Goal: Use online tool/utility: Utilize a website feature to perform a specific function

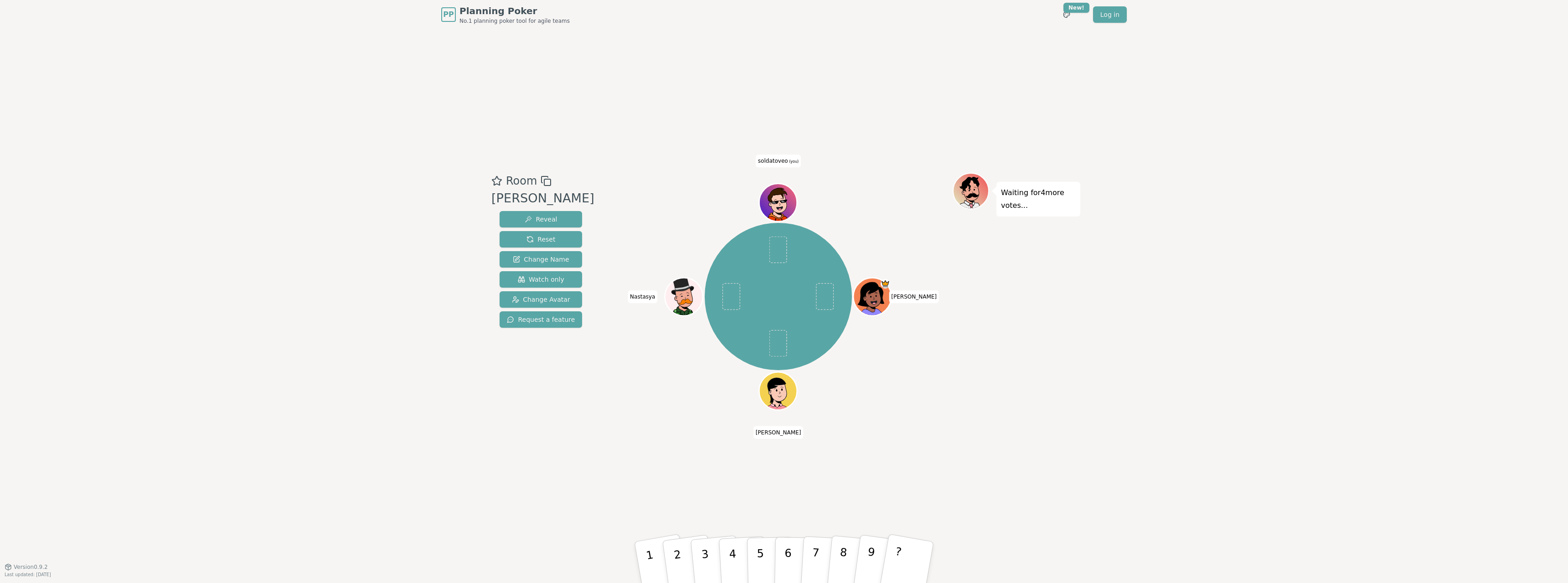
click at [122, 316] on div "PP Planning Poker No.1 planning poker tool for agile teams Toggle theme New! Lo…" at bounding box center [784, 291] width 1568 height 583
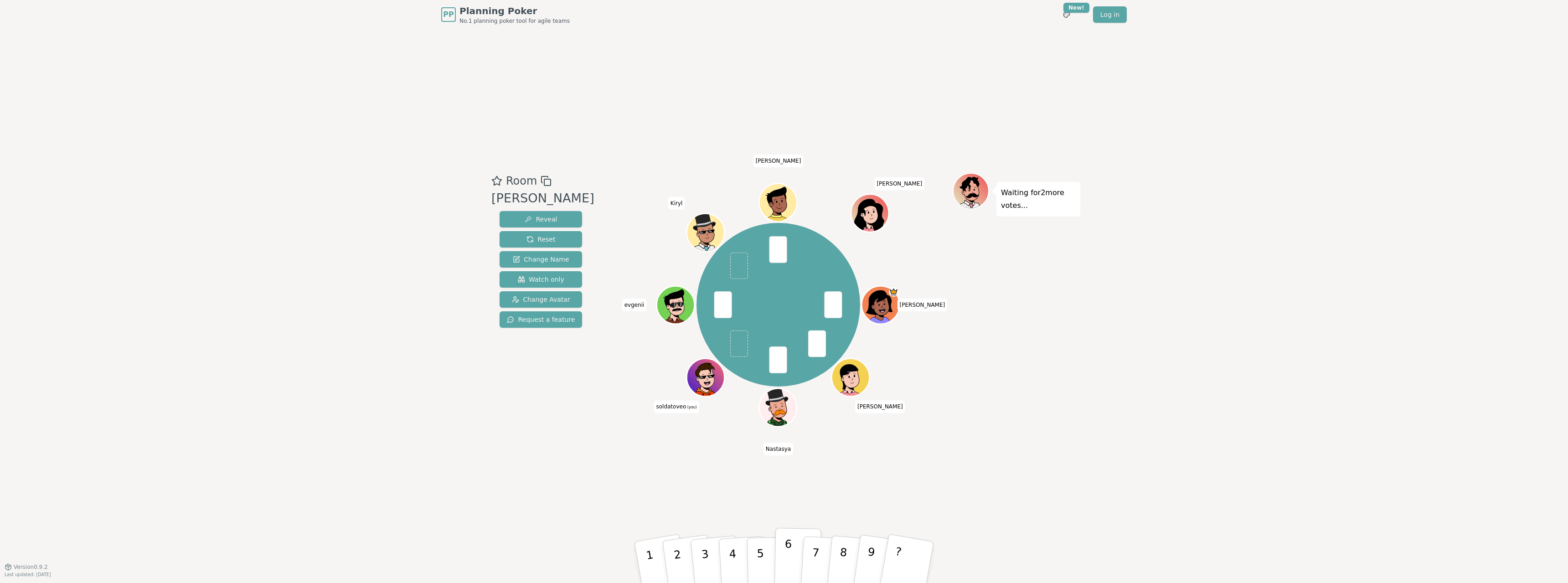
click at [790, 560] on p "6" at bounding box center [788, 562] width 8 height 49
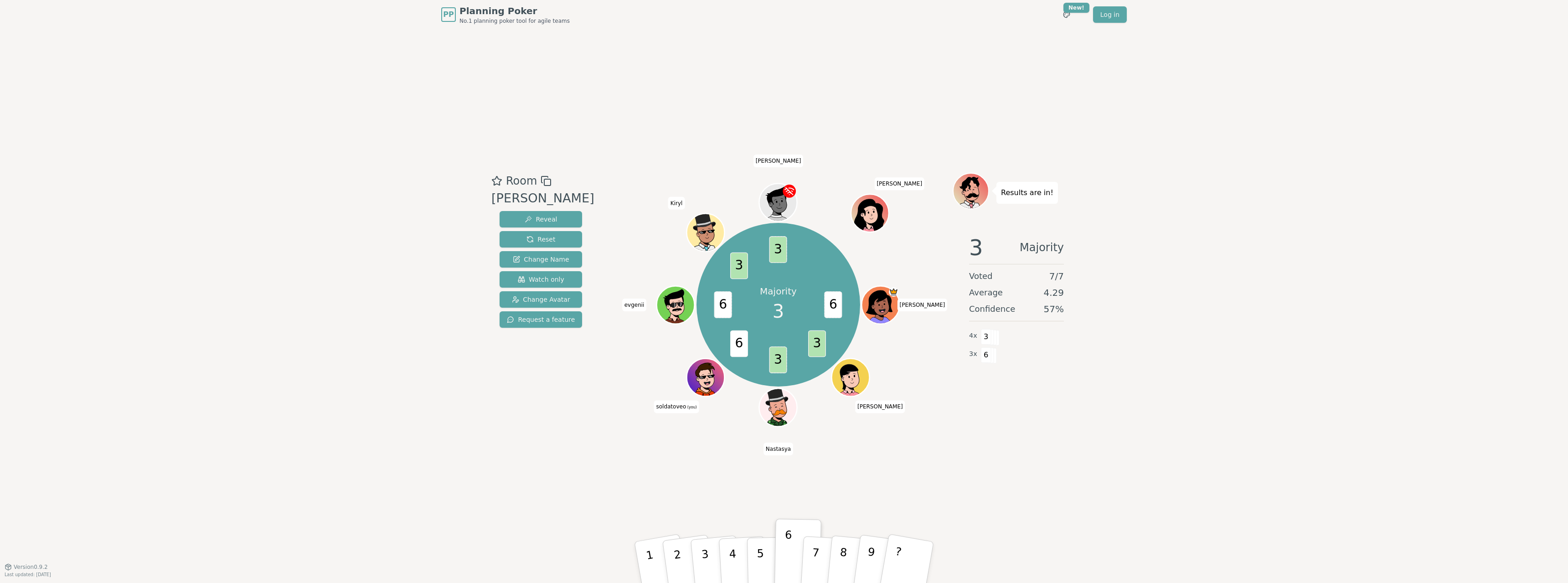
click at [1490, 354] on div "PP Planning Poker No.1 planning poker tool for agile teams Toggle theme New! Lo…" at bounding box center [784, 291] width 1568 height 583
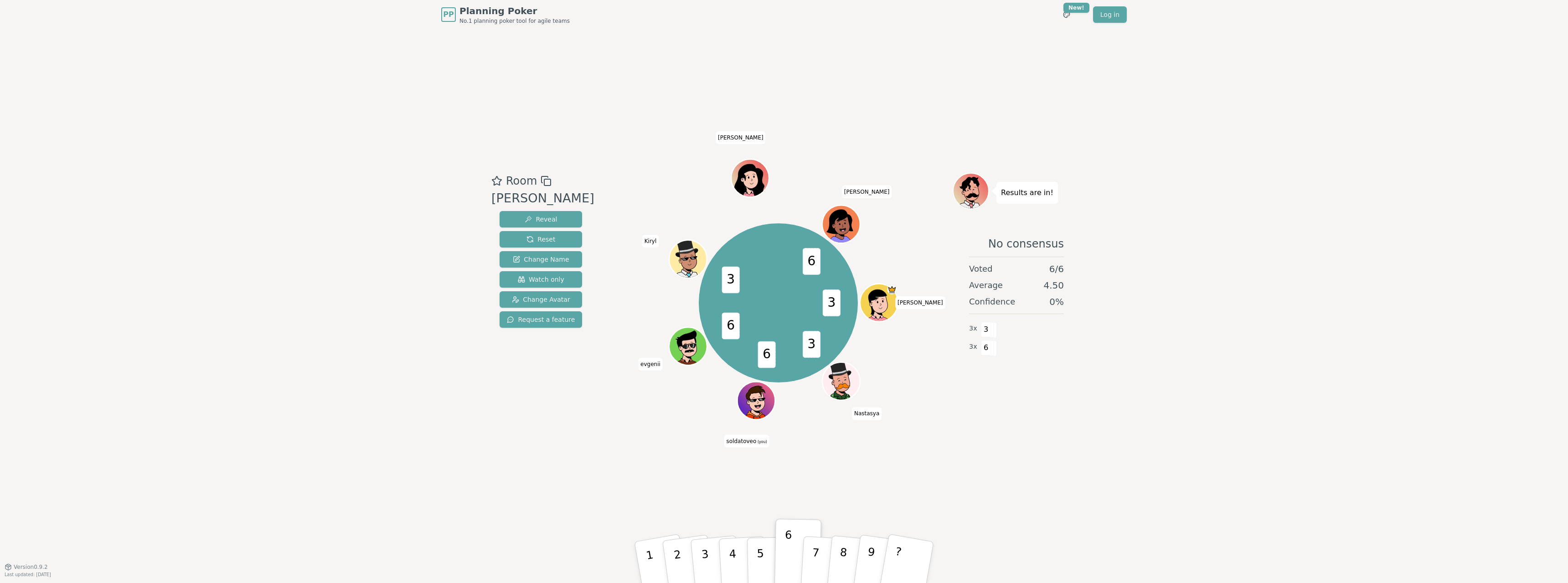
click at [1393, 267] on div "PP Planning Poker No.1 planning poker tool for agile teams Toggle theme New! Lo…" at bounding box center [784, 291] width 1568 height 583
click at [1480, 314] on div "PP Planning Poker No.1 planning poker tool for agile teams Toggle theme New! Lo…" at bounding box center [784, 291] width 1568 height 583
click at [527, 238] on span "Reset" at bounding box center [540, 239] width 29 height 9
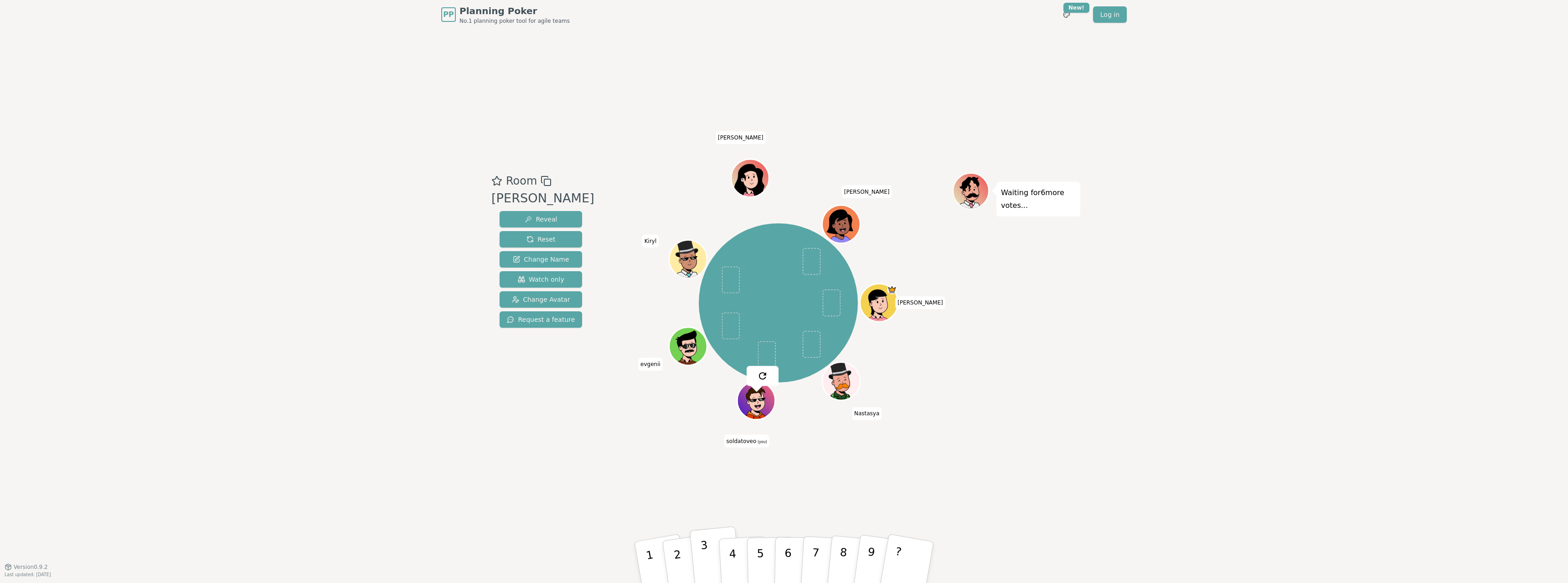
click at [707, 551] on p "3" at bounding box center [706, 563] width 12 height 50
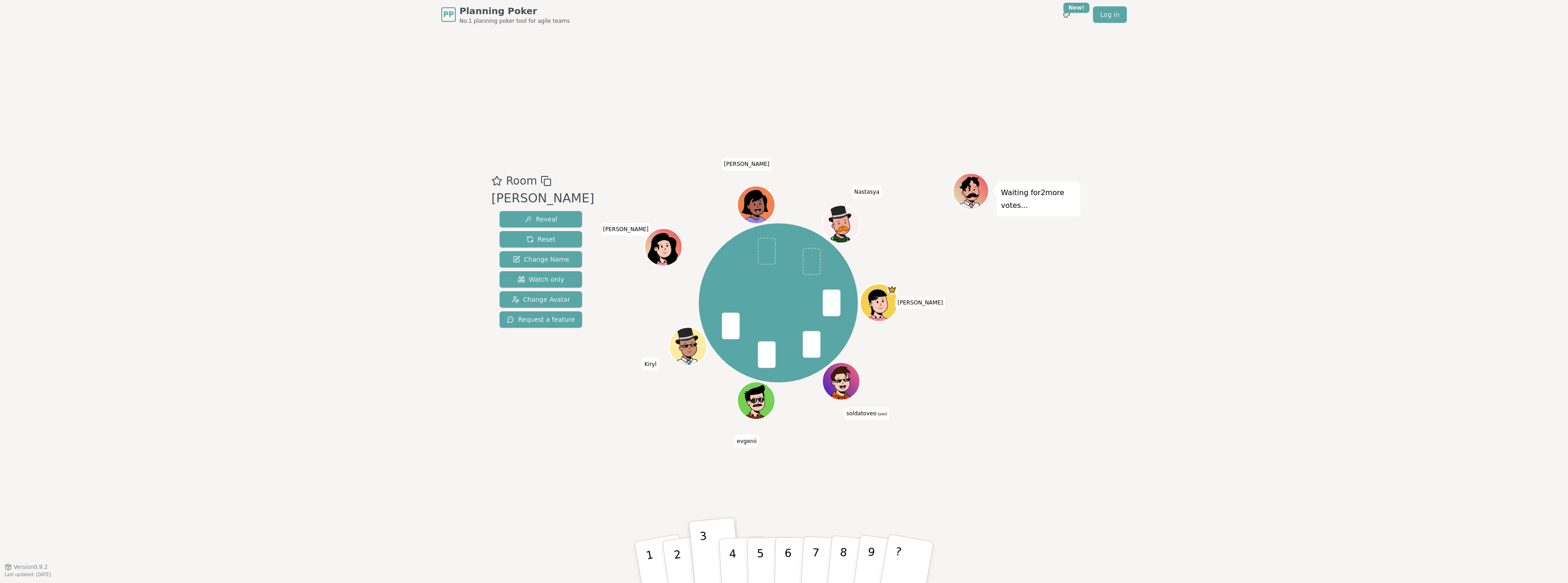
click at [1103, 447] on div "PP Planning Poker No.1 planning poker tool for agile teams Toggle theme New! Lo…" at bounding box center [784, 291] width 1568 height 583
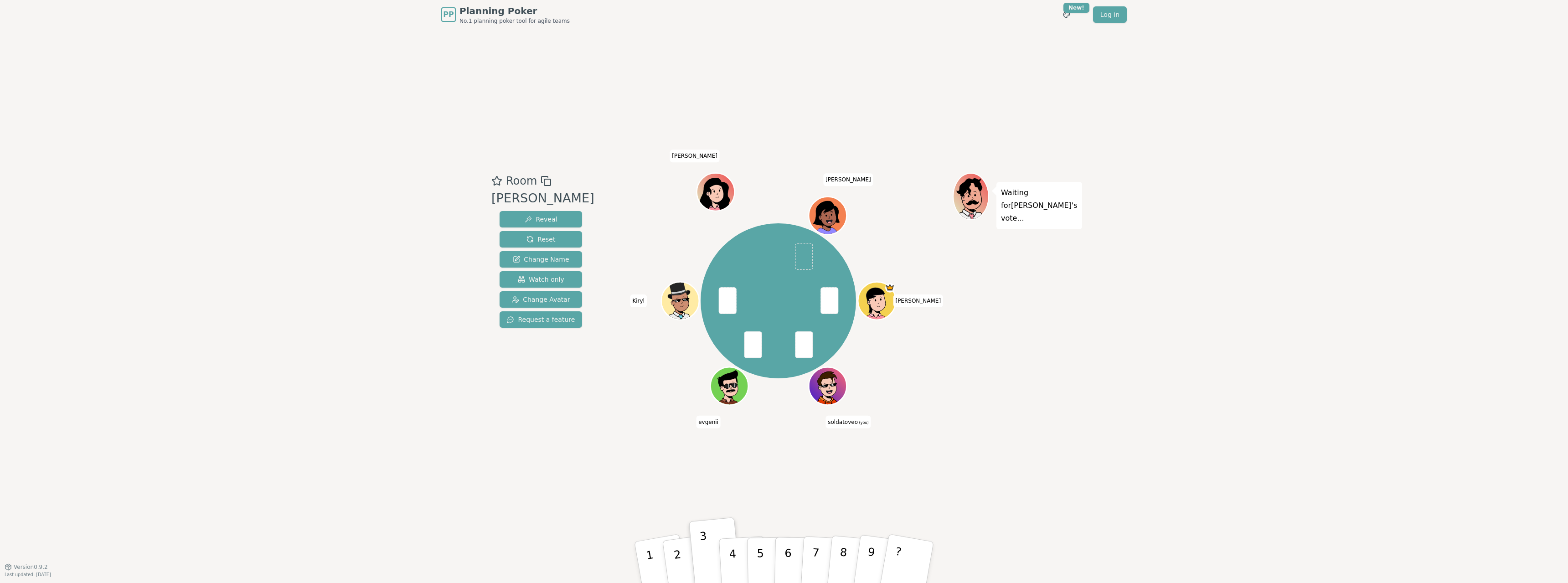
click at [1106, 360] on div "PP Planning Poker No.1 planning poker tool for agile teams Toggle theme New! Lo…" at bounding box center [784, 291] width 1568 height 583
click at [1165, 396] on div "PP Planning Poker No.1 planning poker tool for agile teams Toggle theme New! Lo…" at bounding box center [784, 291] width 1568 height 583
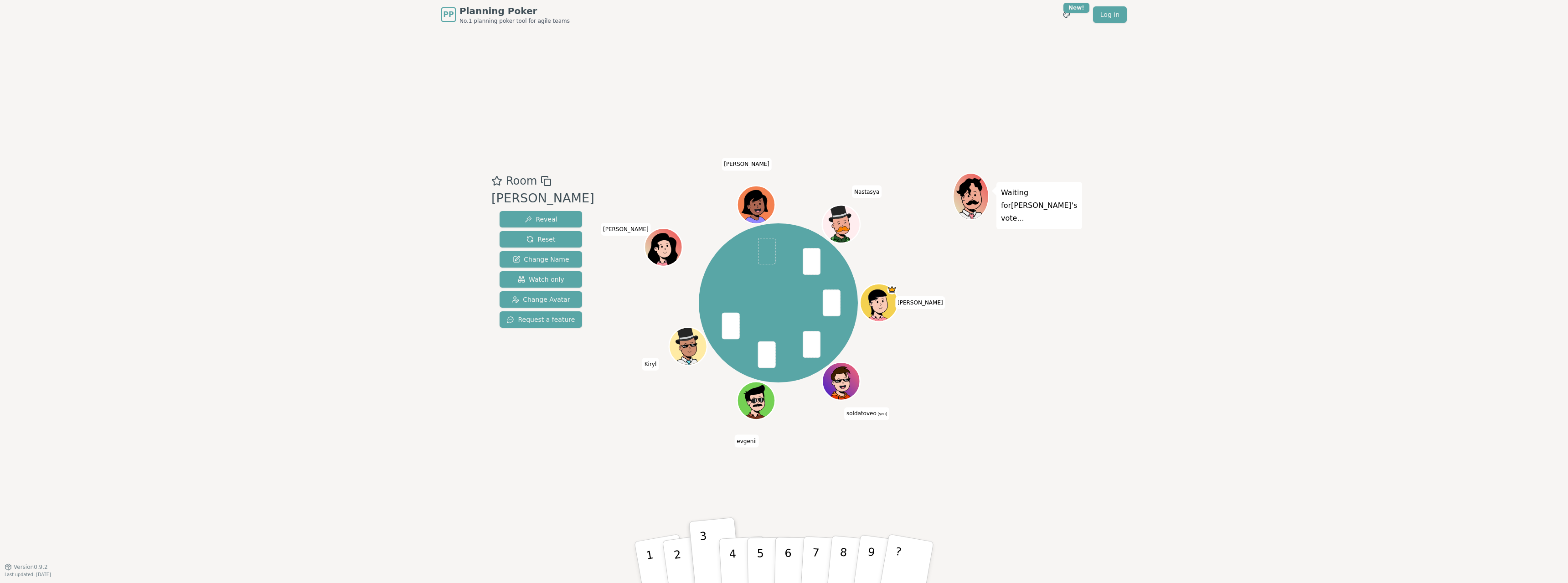
click at [1093, 433] on div "PP Planning Poker No.1 planning poker tool for agile teams Toggle theme New! Lo…" at bounding box center [784, 291] width 1568 height 583
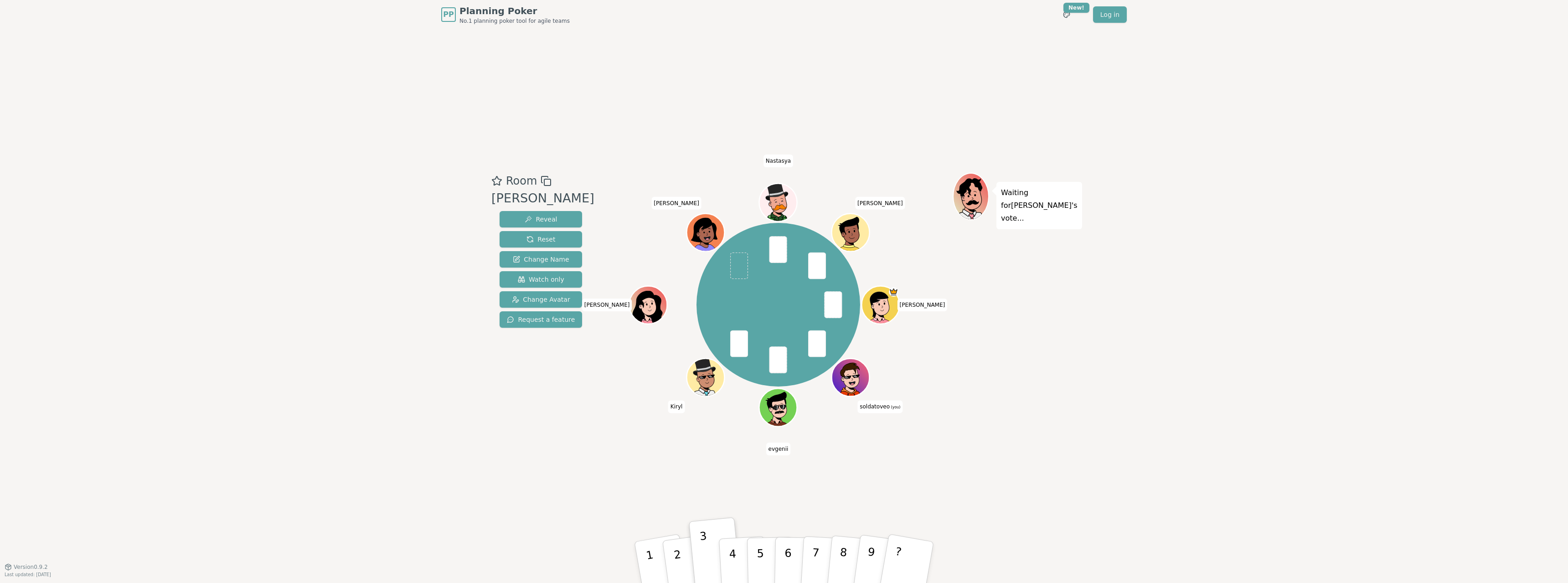
click at [109, 403] on div "PP Planning Poker No.1 planning poker tool for agile teams Toggle theme New! Lo…" at bounding box center [784, 291] width 1568 height 583
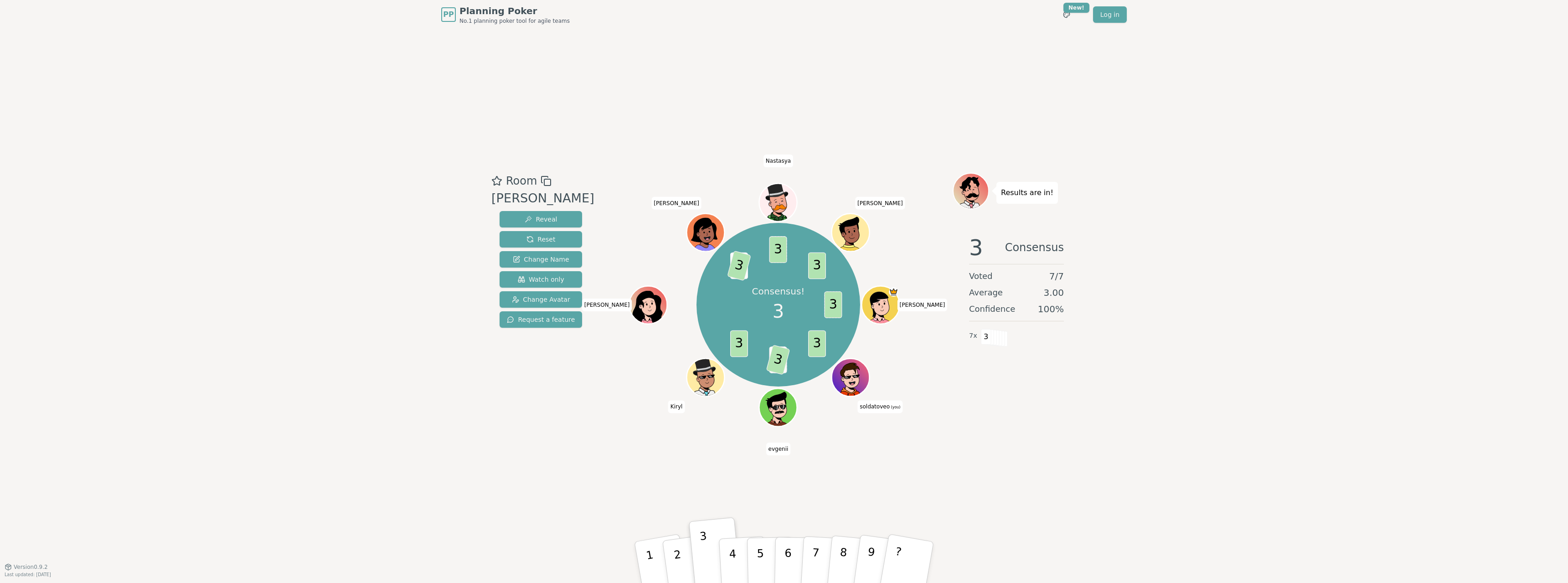
click at [1161, 507] on div "PP Planning Poker No.1 planning poker tool for agile teams Toggle theme New! Lo…" at bounding box center [784, 291] width 1568 height 583
click at [1071, 474] on div "Room [PERSON_NAME] Reveal Reset Change Name Watch only Change Avatar Request a …" at bounding box center [784, 298] width 593 height 538
drag, startPoint x: 1019, startPoint y: 266, endPoint x: 1114, endPoint y: 322, distance: 110.3
click at [1112, 320] on div "PP Planning Poker No.1 planning poker tool for agile teams Toggle theme New! Lo…" at bounding box center [784, 291] width 1568 height 583
click at [1116, 324] on div "PP Planning Poker No.1 planning poker tool for agile teams Toggle theme New! Lo…" at bounding box center [784, 291] width 1568 height 583
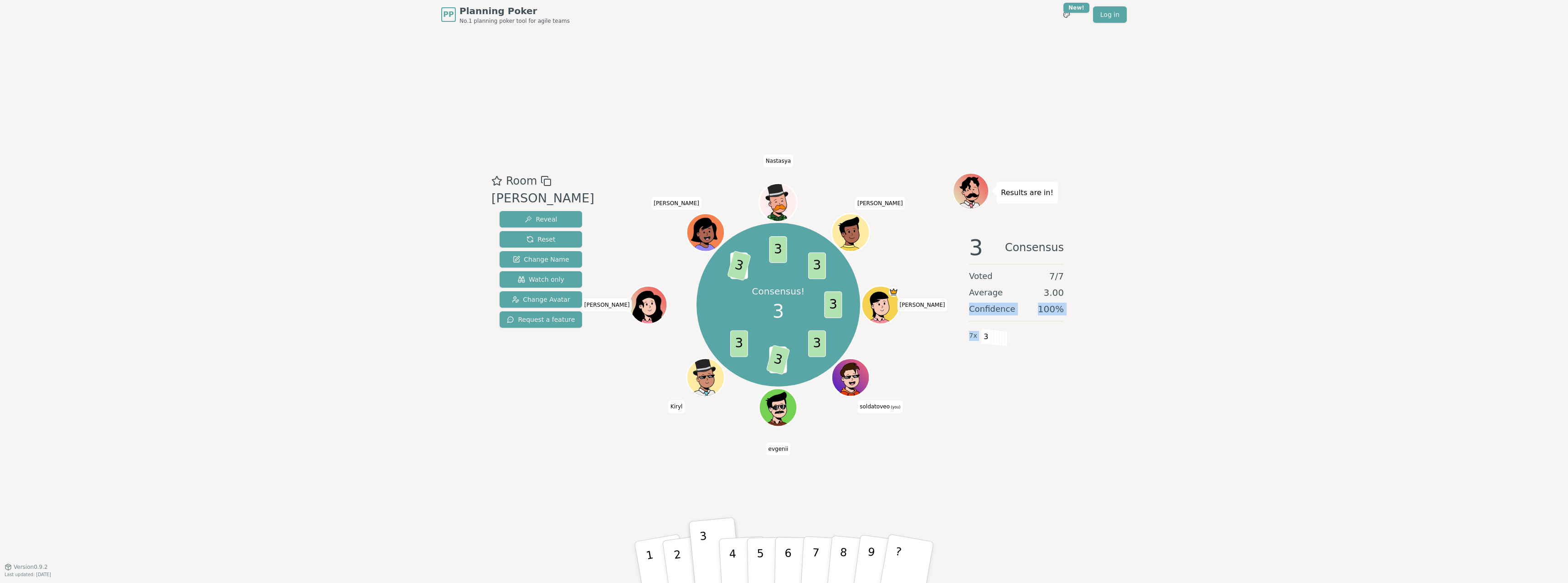
click at [1116, 330] on div "PP Planning Poker No.1 planning poker tool for agile teams Toggle theme New! Lo…" at bounding box center [784, 291] width 1568 height 583
drag, startPoint x: 967, startPoint y: 270, endPoint x: 1065, endPoint y: 305, distance: 104.1
click at [1065, 305] on div "3 Consensus Voted 7 / 7 Average 3.00 Confidence 100 % 7 x 3" at bounding box center [1016, 318] width 128 height 182
drag, startPoint x: 1070, startPoint y: 307, endPoint x: 969, endPoint y: 270, distance: 107.6
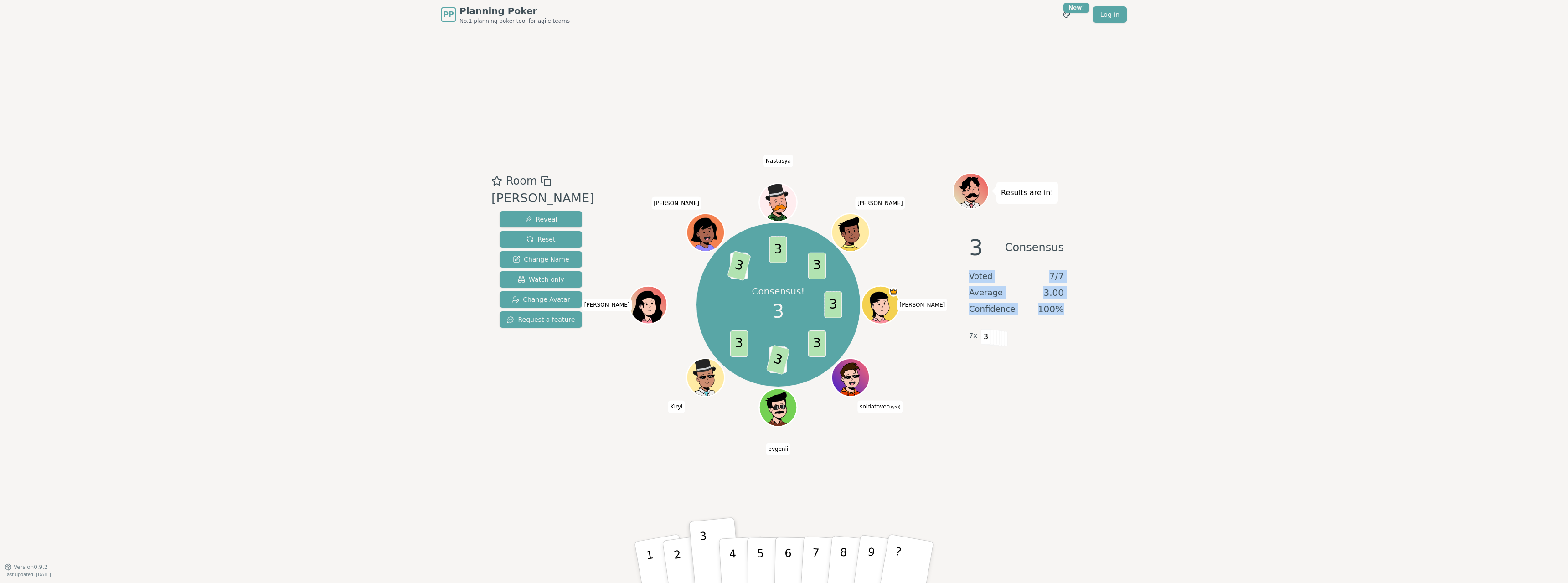
click at [969, 270] on div "3 Consensus Voted 7 / 7 Average 3.00 Confidence 100 % 7 x 3" at bounding box center [1016, 318] width 128 height 182
click at [969, 270] on span "Voted" at bounding box center [981, 277] width 23 height 13
drag, startPoint x: 968, startPoint y: 270, endPoint x: 1079, endPoint y: 306, distance: 116.7
click at [1098, 317] on div "PP Planning Poker No.1 planning poker tool for agile teams Toggle theme New! Lo…" at bounding box center [784, 291] width 1568 height 583
click at [1079, 306] on div "3 Consensus Voted 7 / 7 Average 3.00 Confidence 100 % 7 x 3" at bounding box center [1016, 318] width 128 height 182
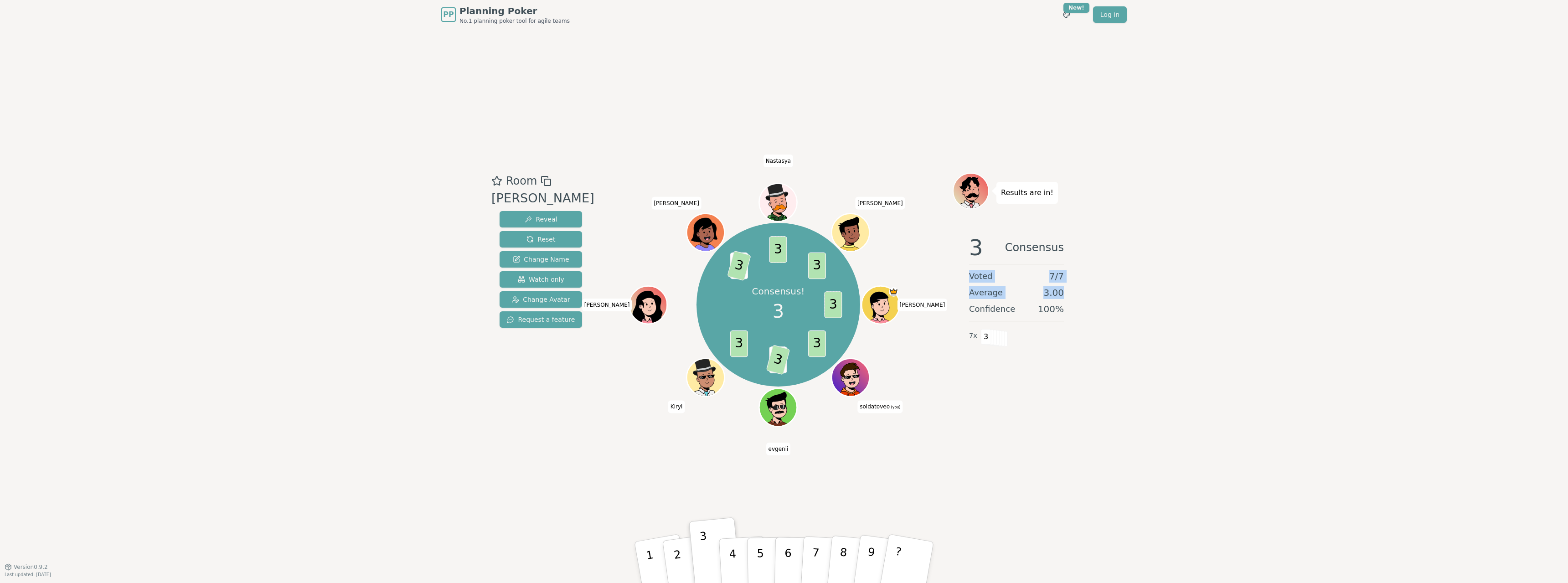
drag, startPoint x: 1078, startPoint y: 306, endPoint x: 968, endPoint y: 272, distance: 115.1
click at [968, 272] on div "3 Consensus Voted 7 / 7 Average 3.00 Confidence 100 % 7 x 3" at bounding box center [1016, 318] width 128 height 182
click at [968, 271] on div "3 Consensus Voted 7 / 7 Average 3.00 Confidence 100 % 7 x 3" at bounding box center [1016, 318] width 128 height 182
drag, startPoint x: 968, startPoint y: 271, endPoint x: 1062, endPoint y: 307, distance: 100.7
click at [1062, 307] on div "3 Consensus Voted 7 / 7 Average 3.00 Confidence 100 % 7 x 3" at bounding box center [1016, 318] width 128 height 182
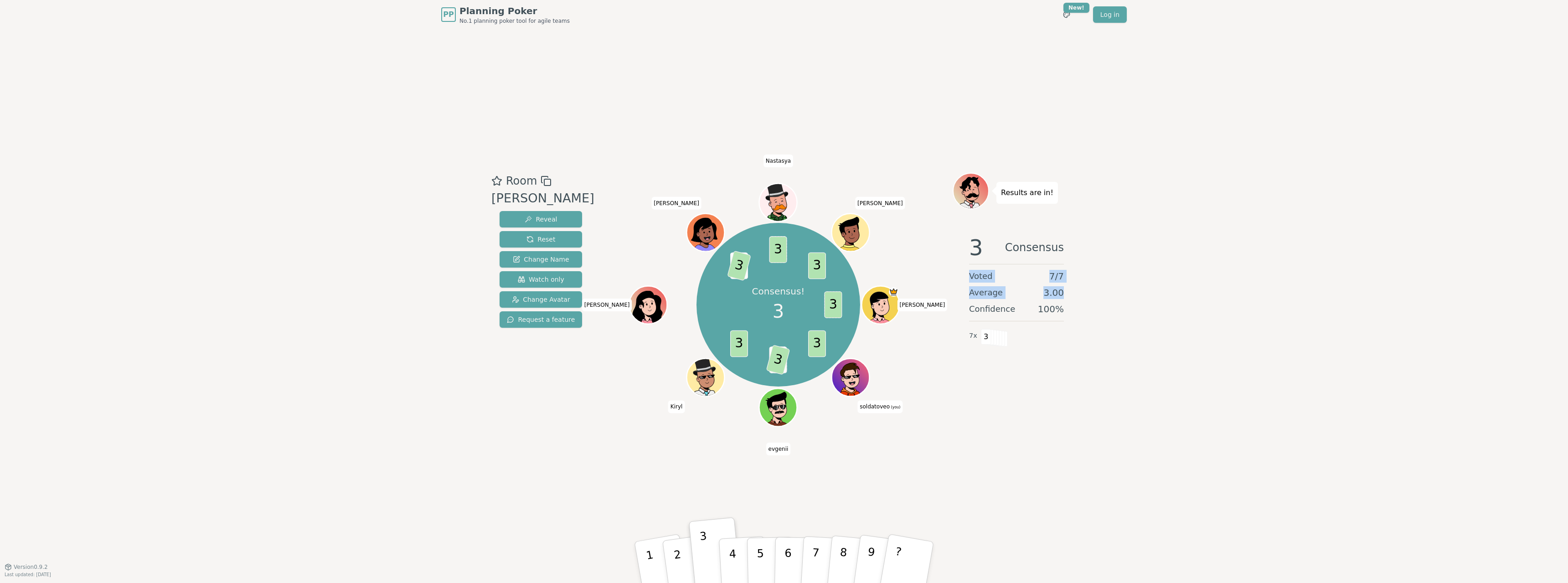
click at [1062, 307] on span "100 %" at bounding box center [1051, 310] width 26 height 13
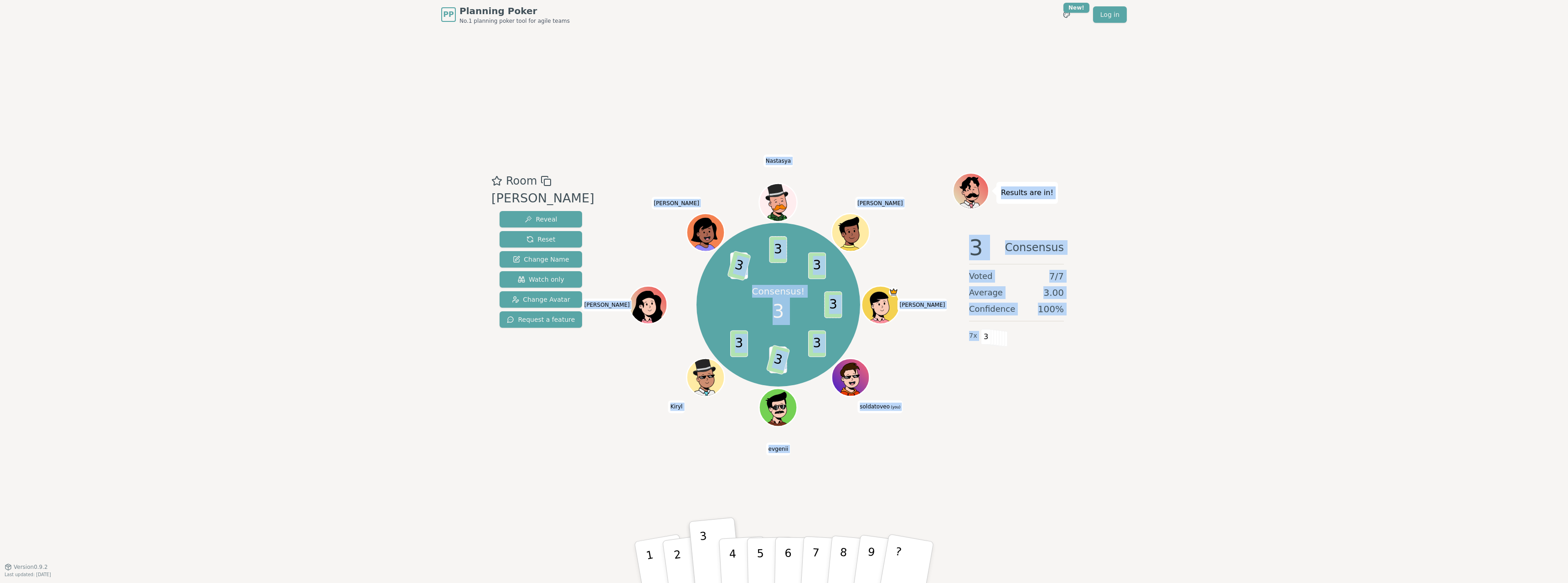
drag, startPoint x: 924, startPoint y: 127, endPoint x: 1154, endPoint y: 447, distance: 394.1
click at [1154, 447] on div "PP Planning Poker No.1 planning poker tool for agile teams Toggle theme New! Lo…" at bounding box center [784, 291] width 1568 height 583
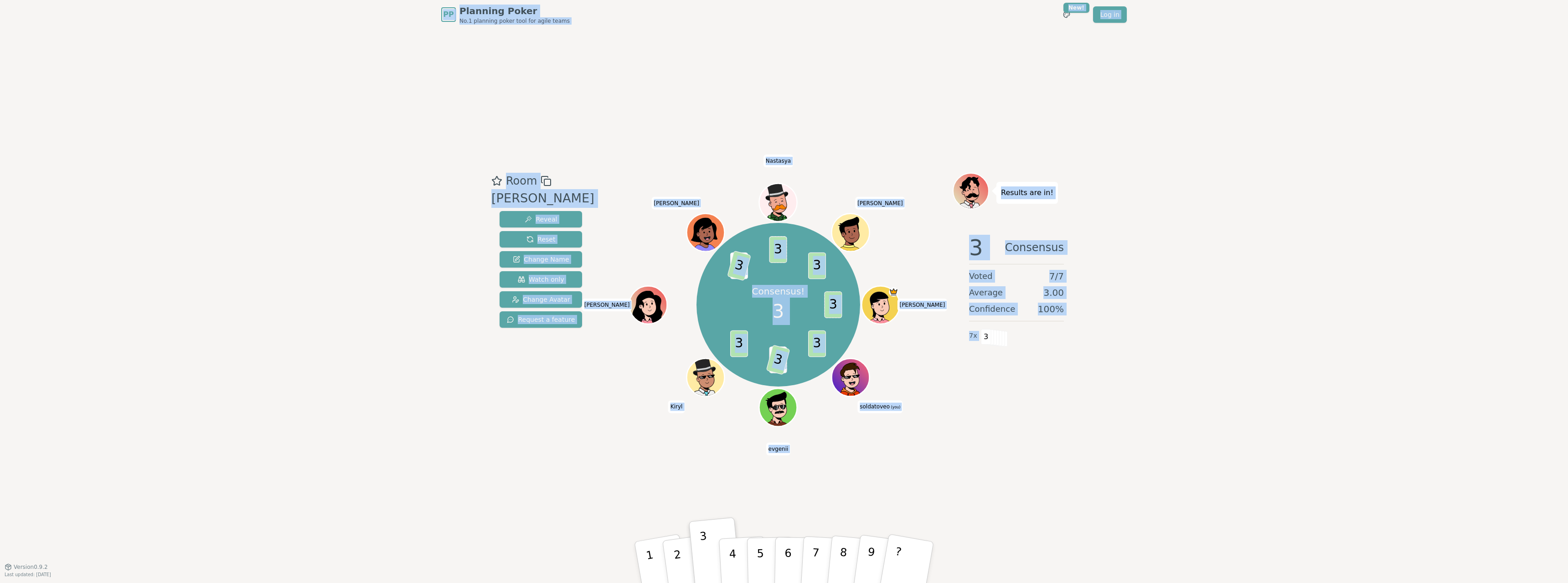
drag, startPoint x: 1181, startPoint y: 473, endPoint x: 274, endPoint y: -15, distance: 1029.9
click at [274, 0] on html "PP Planning Poker No.1 planning poker tool for agile teams Toggle theme New! Lo…" at bounding box center [784, 291] width 1568 height 583
drag, startPoint x: 347, startPoint y: 45, endPoint x: 353, endPoint y: 51, distance: 8.5
click at [348, 46] on div "PP Planning Poker No.1 planning poker tool for agile teams Toggle theme New! Lo…" at bounding box center [784, 291] width 1568 height 583
click at [396, 96] on div "PP Planning Poker No.1 planning poker tool for agile teams Toggle theme New! Lo…" at bounding box center [784, 291] width 1568 height 583
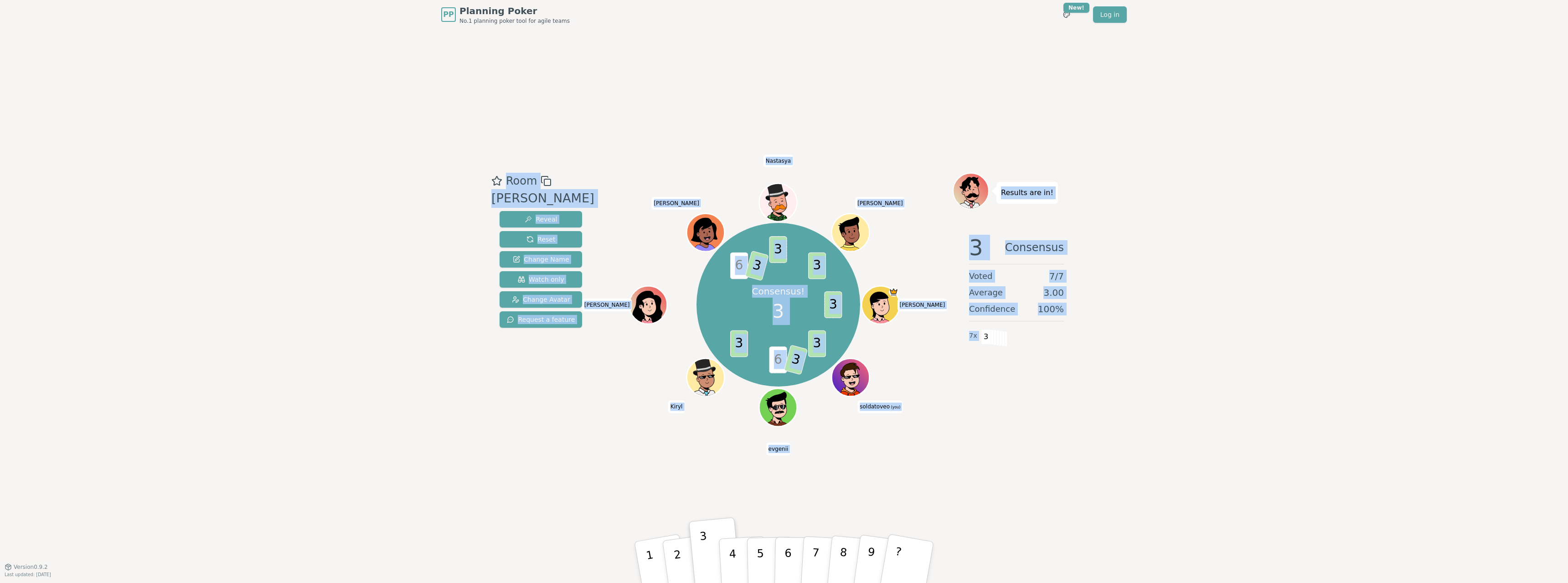
drag, startPoint x: 494, startPoint y: 158, endPoint x: 1115, endPoint y: 514, distance: 715.8
click at [1110, 514] on div "PP Planning Poker No.1 planning poker tool for agile teams Toggle theme New! Lo…" at bounding box center [784, 291] width 1568 height 583
click at [1114, 479] on div "PP Planning Poker No.1 planning poker tool for agile teams Toggle theme New! Lo…" at bounding box center [784, 291] width 1568 height 583
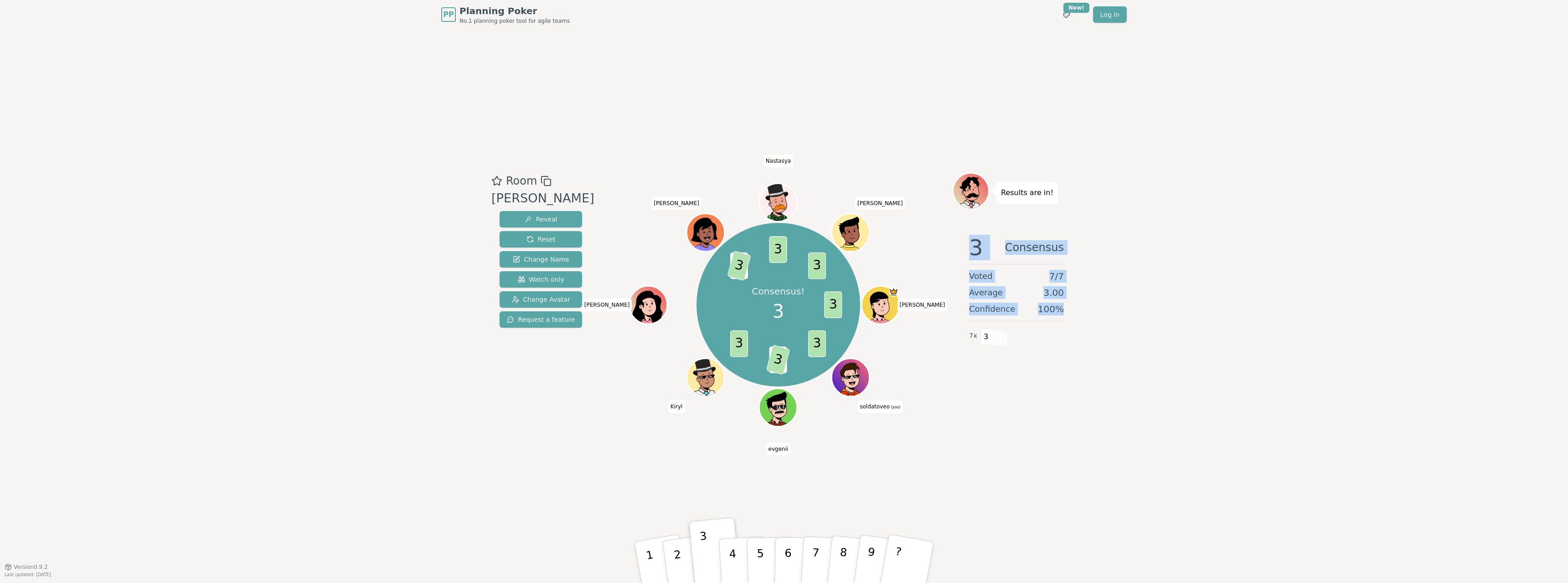
drag, startPoint x: 1073, startPoint y: 307, endPoint x: 971, endPoint y: 264, distance: 110.7
click at [971, 264] on div "3 Consensus Voted 7 / 7 Average 3.00 Confidence 100 % 7 x 3" at bounding box center [1016, 318] width 128 height 182
click at [971, 264] on hr at bounding box center [1016, 264] width 95 height 0
drag, startPoint x: 971, startPoint y: 264, endPoint x: 1068, endPoint y: 300, distance: 103.5
click at [1068, 300] on div "3 Consensus Voted 7 / 7 Average 3.00 Confidence 100 % 7 x 3" at bounding box center [1016, 318] width 128 height 182
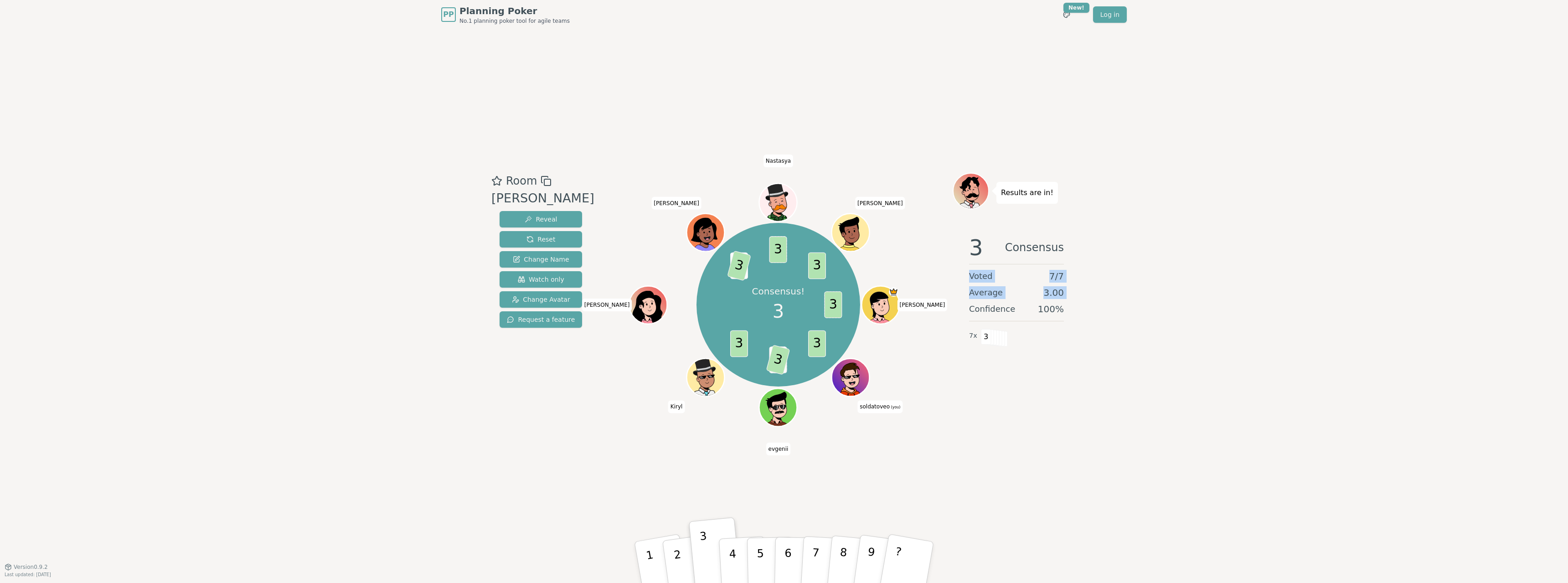
click at [1068, 300] on div "3 Consensus Voted 7 / 7 Average 3.00 Confidence 100 % 7 x 3" at bounding box center [1016, 318] width 128 height 182
drag, startPoint x: 1069, startPoint y: 307, endPoint x: 974, endPoint y: 268, distance: 102.7
click at [974, 268] on div "3 Consensus Voted 7 / 7 Average 3.00 Confidence 100 % 7 x 3" at bounding box center [1016, 318] width 128 height 182
drag, startPoint x: 969, startPoint y: 267, endPoint x: 1104, endPoint y: 315, distance: 143.3
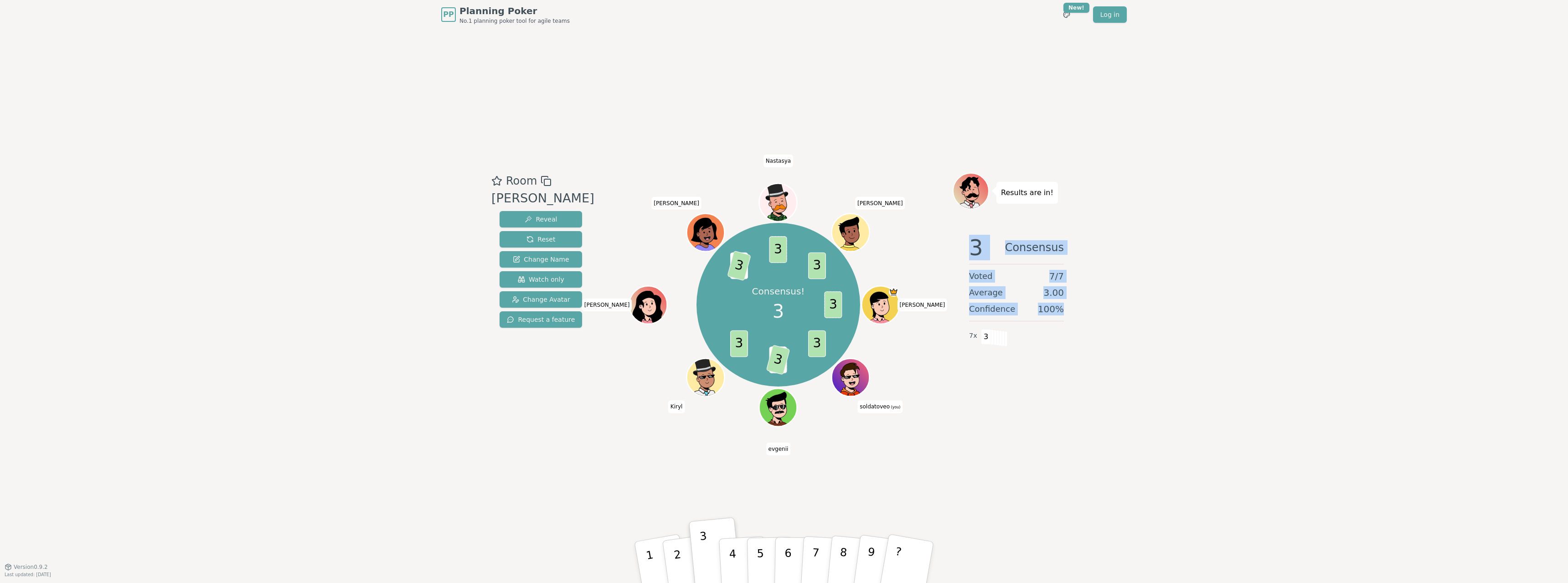
click at [1104, 315] on div "PP Planning Poker No.1 planning poker tool for agile teams Toggle theme New! Lo…" at bounding box center [784, 291] width 1568 height 583
click at [1105, 315] on div "PP Planning Poker No.1 planning poker tool for agile teams Toggle theme New! Lo…" at bounding box center [784, 291] width 1568 height 583
drag, startPoint x: 985, startPoint y: 274, endPoint x: 1084, endPoint y: 316, distance: 107.5
click at [1084, 316] on div "PP Planning Poker No.1 planning poker tool for agile teams Toggle theme New! Lo…" at bounding box center [784, 291] width 1568 height 583
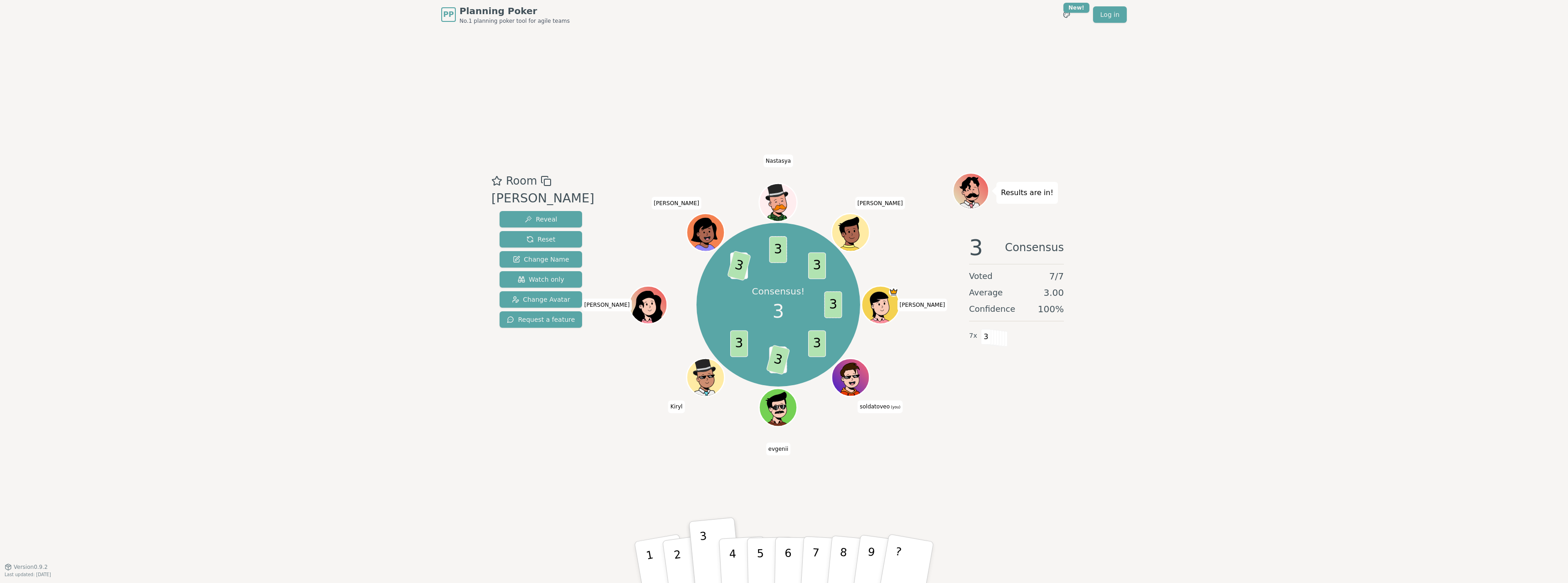
click at [1084, 316] on div "PP Planning Poker No.1 planning poker tool for agile teams Toggle theme New! Lo…" at bounding box center [784, 291] width 1568 height 583
drag, startPoint x: 974, startPoint y: 279, endPoint x: 1054, endPoint y: 310, distance: 85.8
click at [1054, 310] on div "3 Consensus Voted 7 / 7 Average 3.00 Confidence 100 % 7 x 3" at bounding box center [1016, 318] width 128 height 182
click at [1054, 310] on span "100 %" at bounding box center [1051, 310] width 26 height 13
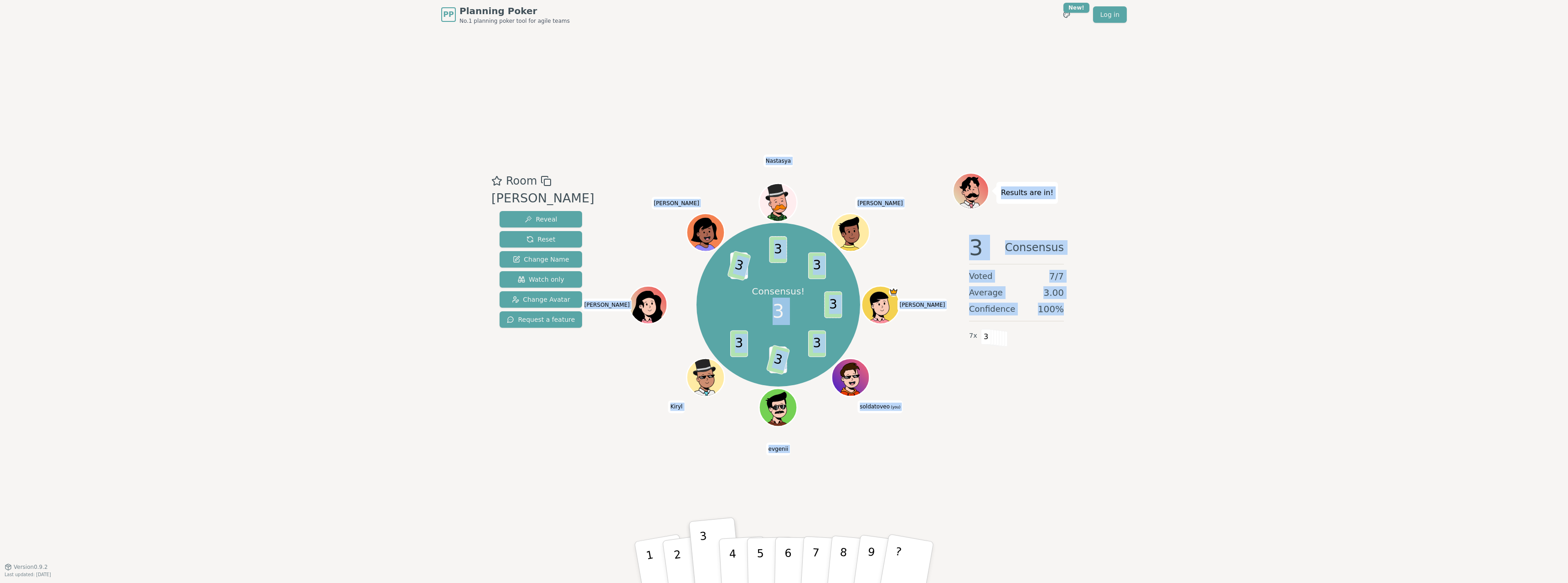
drag, startPoint x: 1063, startPoint y: 311, endPoint x: 915, endPoint y: 240, distance: 164.1
click at [915, 240] on div "Room [PERSON_NAME] Reveal Reset Change Name Watch only Change Avatar Request a …" at bounding box center [784, 298] width 593 height 251
click at [982, 274] on span "Voted" at bounding box center [981, 277] width 23 height 13
drag, startPoint x: 898, startPoint y: 223, endPoint x: 860, endPoint y: 192, distance: 49.0
click at [860, 192] on div "Room [PERSON_NAME] Reveal Reset Change Name Watch only Change Avatar Request a …" at bounding box center [784, 298] width 593 height 251
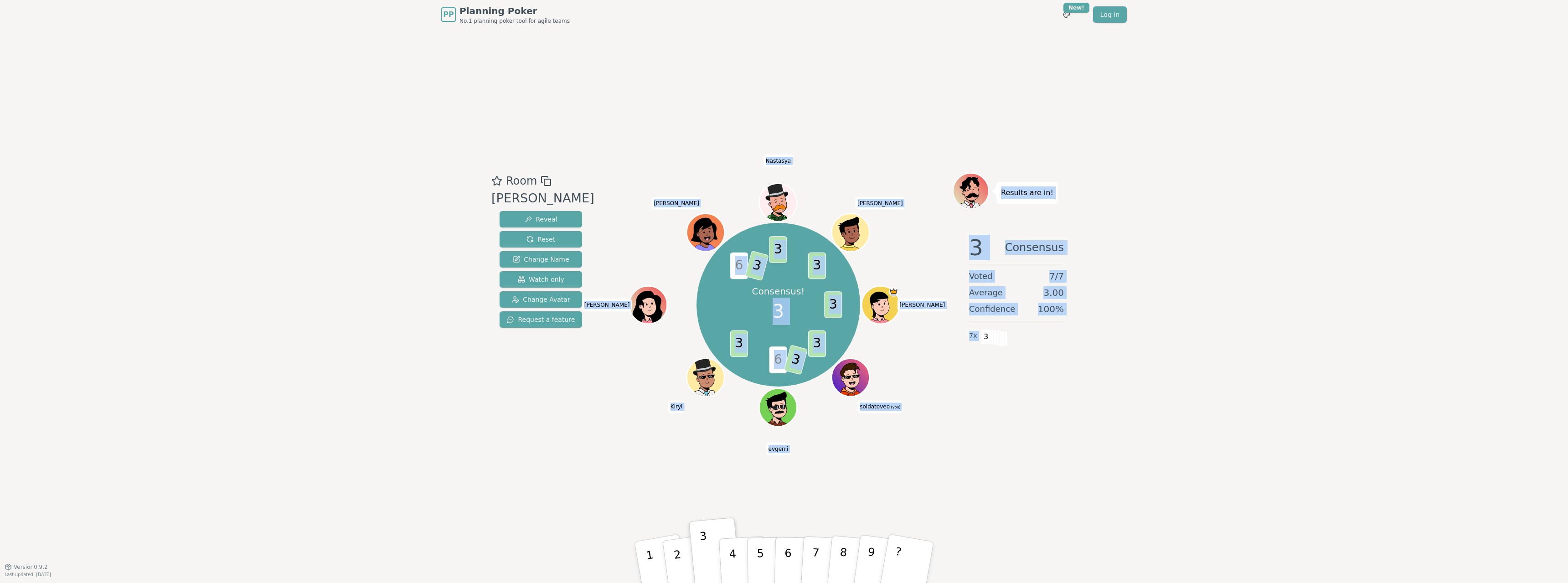
click at [1134, 455] on div "PP Planning Poker No.1 planning poker tool for agile teams Toggle theme New! Lo…" at bounding box center [784, 291] width 1568 height 583
drag, startPoint x: 965, startPoint y: 233, endPoint x: 1267, endPoint y: 517, distance: 414.6
click at [1266, 517] on div "PP Planning Poker No.1 planning poker tool for agile teams Toggle theme New! Lo…" at bounding box center [784, 291] width 1568 height 583
click at [1267, 517] on div "PP Planning Poker No.1 planning poker tool for agile teams Toggle theme New! Lo…" at bounding box center [784, 291] width 1568 height 583
drag, startPoint x: 462, startPoint y: 84, endPoint x: 1369, endPoint y: 517, distance: 1005.1
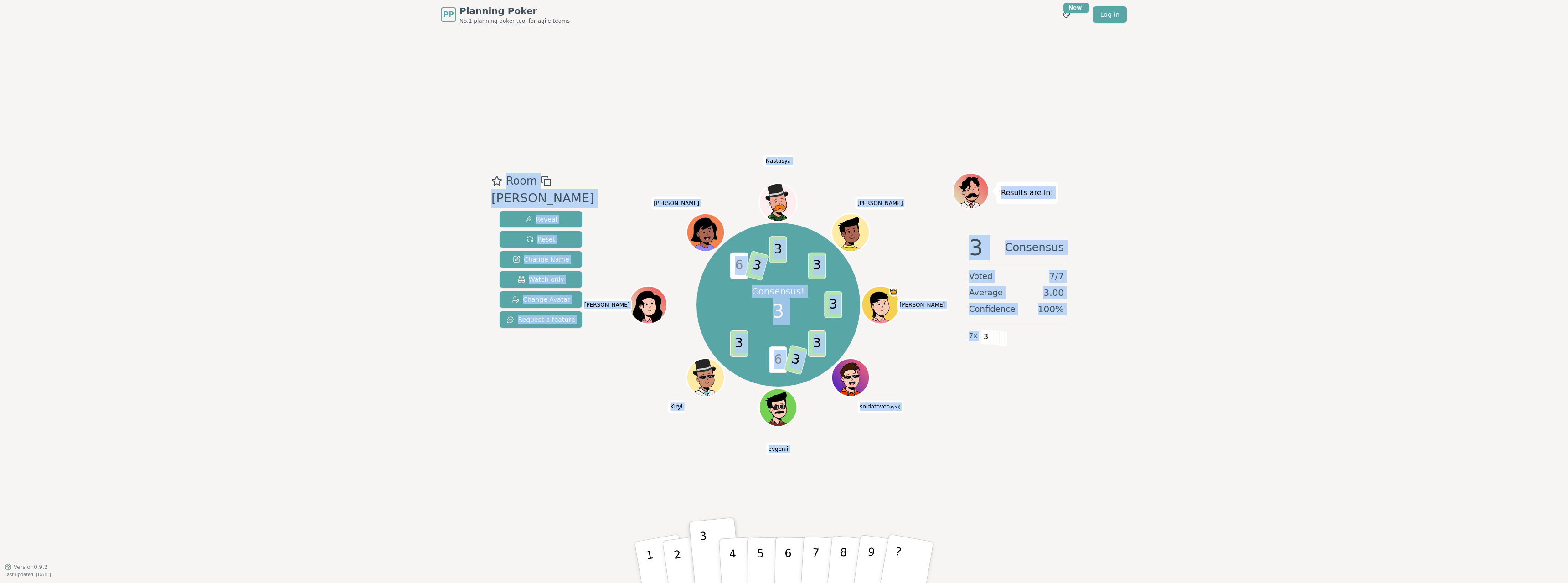
click at [1372, 522] on div "PP Planning Poker No.1 planning poker tool for agile teams Toggle theme New! Lo…" at bounding box center [784, 291] width 1568 height 583
click at [1259, 413] on div "PP Planning Poker No.1 planning poker tool for agile teams Toggle theme New! Lo…" at bounding box center [784, 291] width 1568 height 583
